Goal: Find specific page/section: Find specific page/section

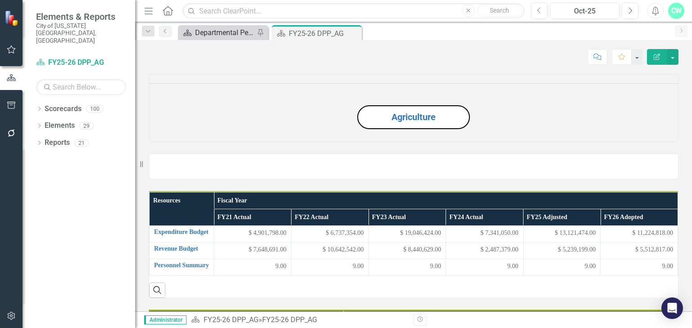
click at [223, 30] on div "Departmental Performance Plans" at bounding box center [224, 32] width 59 height 11
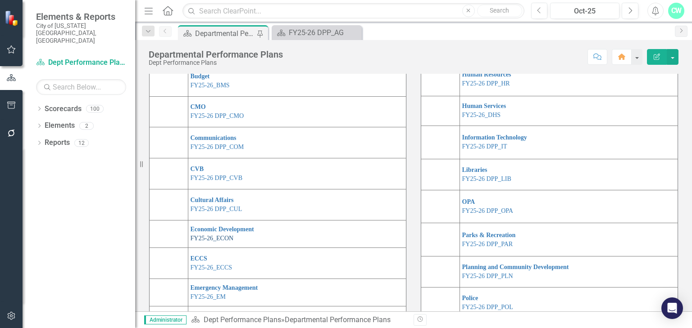
scroll to position [116, 0]
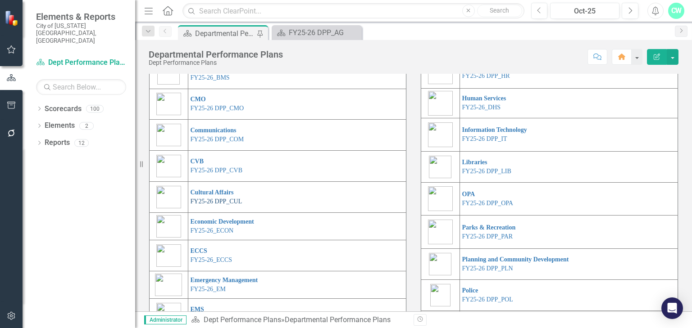
click at [214, 205] on link "FY25-26 DPP_CUL" at bounding box center [217, 201] width 52 height 7
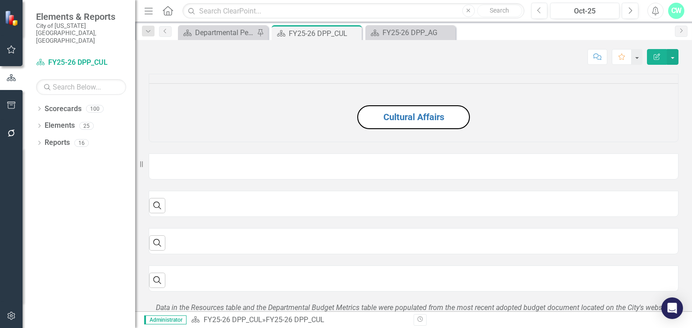
scroll to position [216, 0]
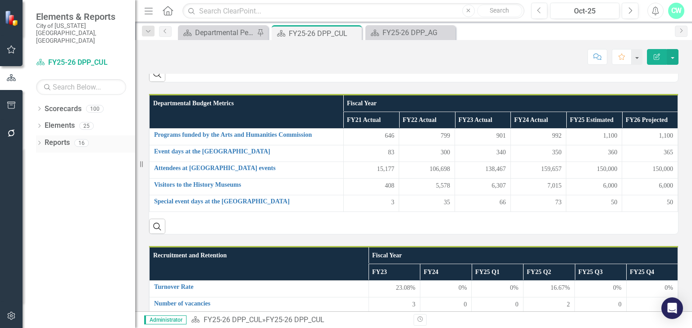
click at [37, 141] on icon "Dropdown" at bounding box center [39, 143] width 6 height 5
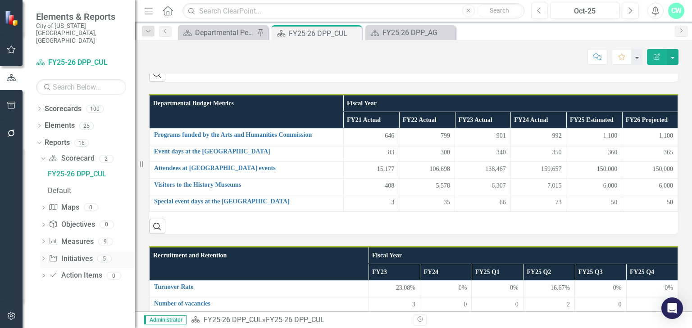
click at [43, 257] on icon "Dropdown" at bounding box center [43, 259] width 6 height 5
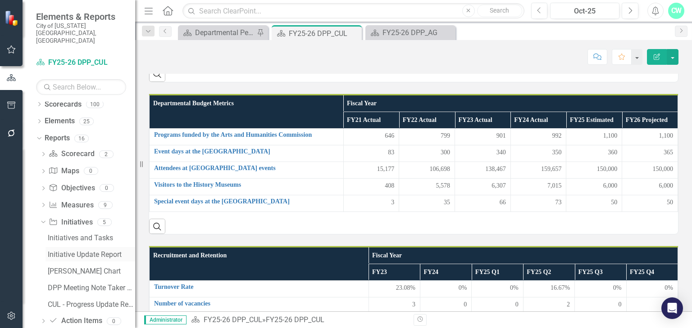
scroll to position [6, 0]
click at [79, 283] on div "DPP Meeting Note Taker Report // CUL" at bounding box center [91, 287] width 87 height 8
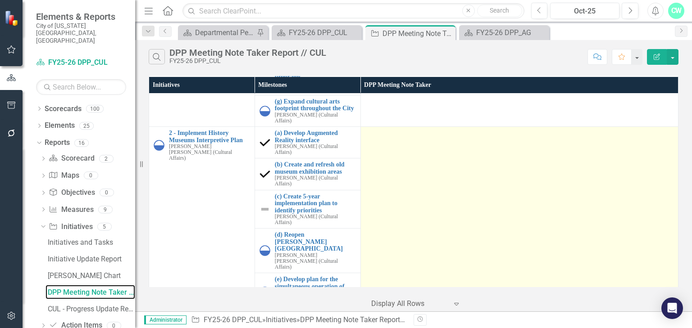
scroll to position [269, 0]
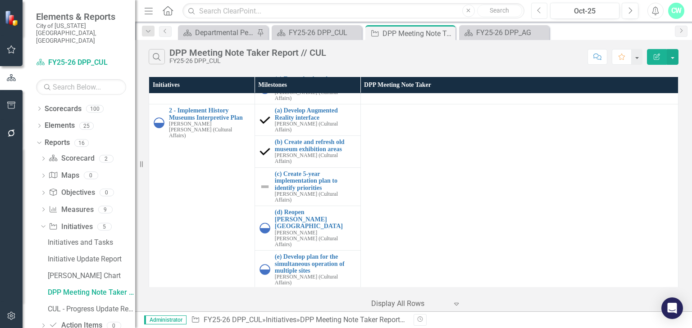
click at [539, 11] on icon "Previous" at bounding box center [539, 11] width 5 height 8
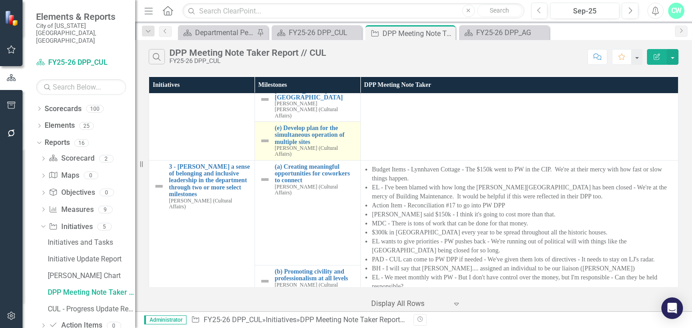
scroll to position [641, 0]
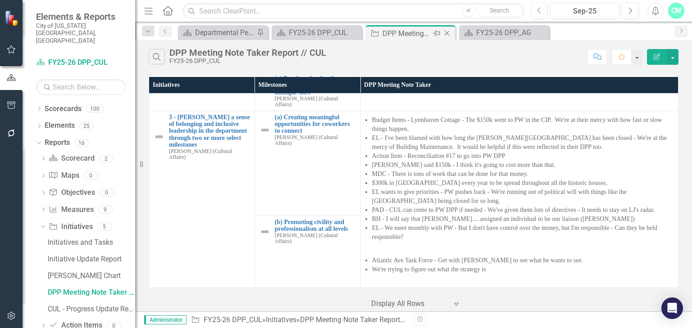
click at [446, 35] on icon "Close" at bounding box center [446, 33] width 9 height 7
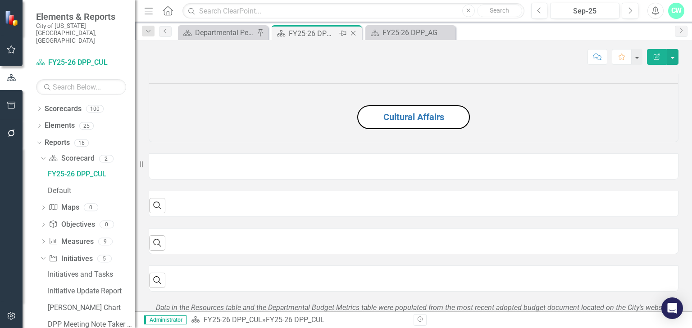
click at [354, 34] on icon "Close" at bounding box center [353, 33] width 9 height 7
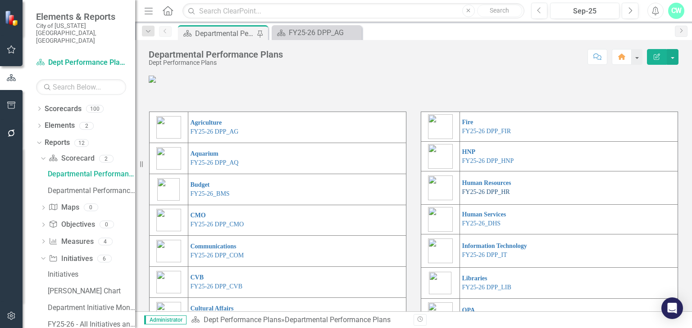
click at [479, 195] on link "FY25-26 DPP_HR" at bounding box center [486, 192] width 48 height 7
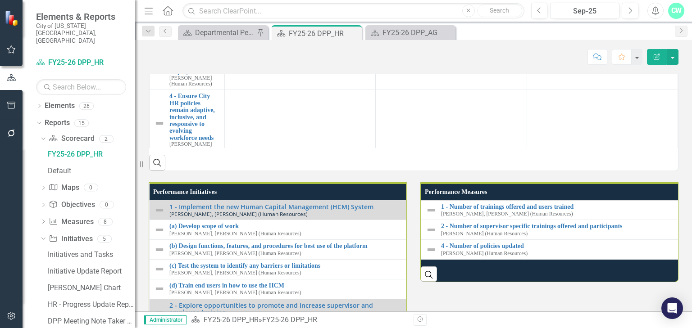
scroll to position [38, 0]
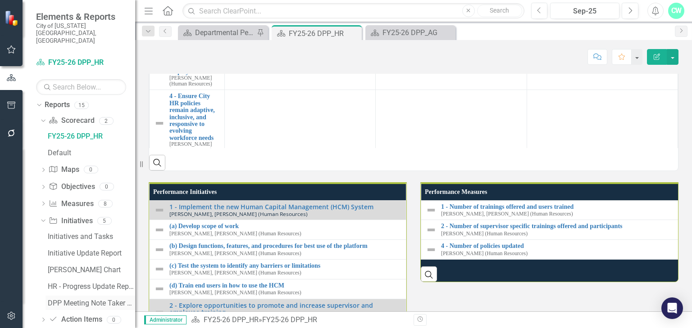
click at [82, 300] on div "DPP Meeting Note Taker Report // HR" at bounding box center [91, 304] width 87 height 8
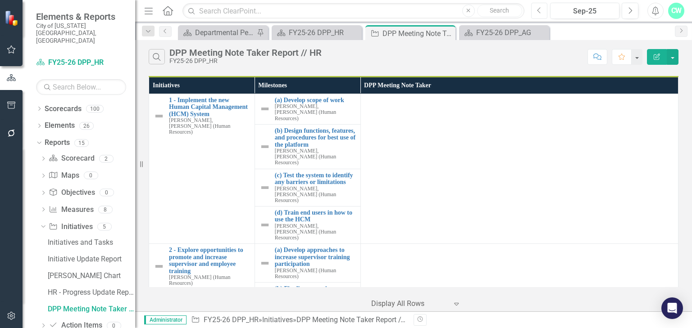
click at [545, 3] on button "Previous" at bounding box center [539, 11] width 17 height 16
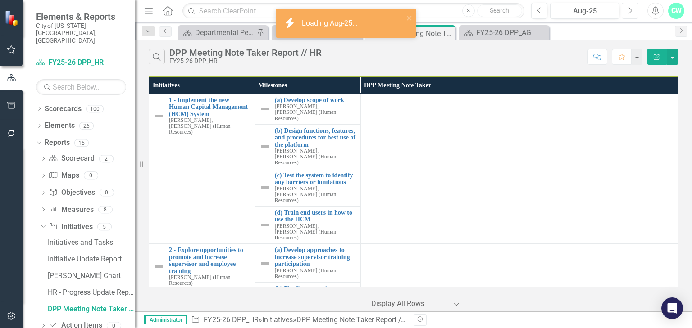
click at [629, 10] on icon "Next" at bounding box center [629, 11] width 5 height 8
click at [630, 10] on icon "Next" at bounding box center [629, 11] width 5 height 8
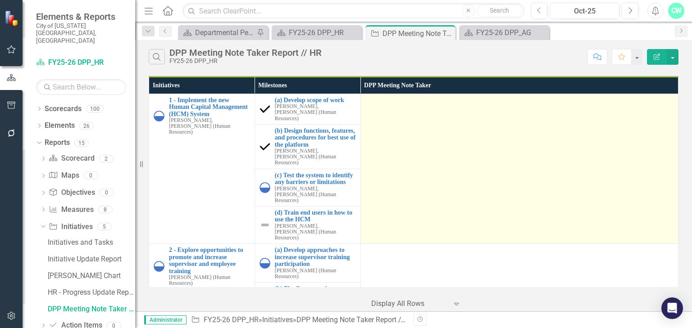
click at [495, 131] on td at bounding box center [519, 169] width 318 height 150
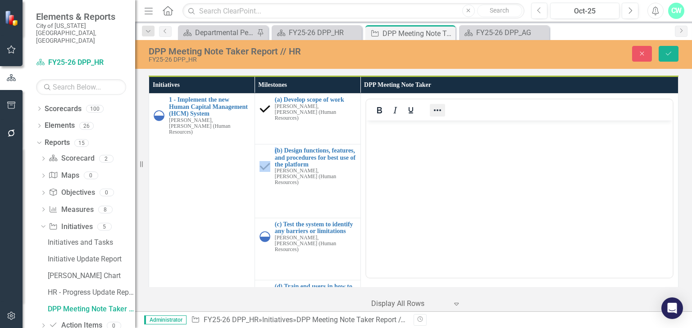
click at [432, 111] on icon "Reveal or hide additional toolbar items" at bounding box center [437, 110] width 11 height 11
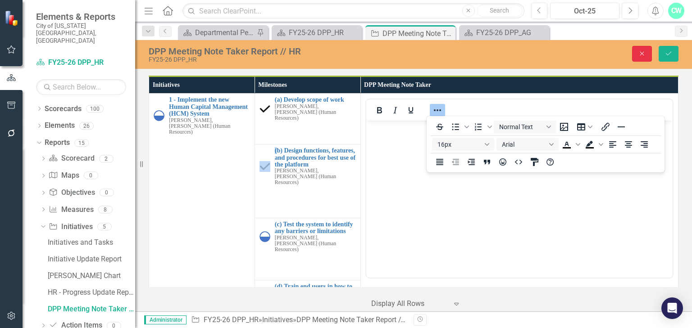
click at [638, 55] on icon "Close" at bounding box center [642, 53] width 8 height 6
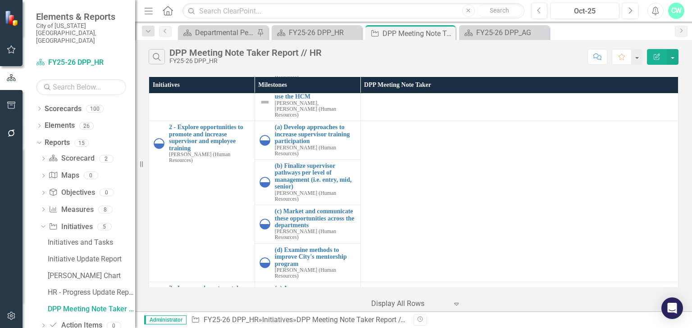
scroll to position [144, 0]
